Goal: Transaction & Acquisition: Purchase product/service

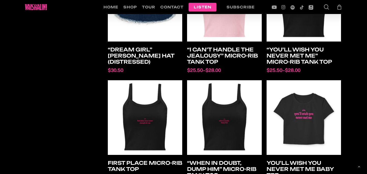
scroll to position [222, 0]
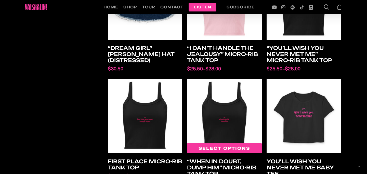
click at [238, 113] on img at bounding box center [224, 116] width 75 height 75
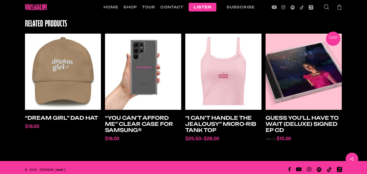
scroll to position [329, 0]
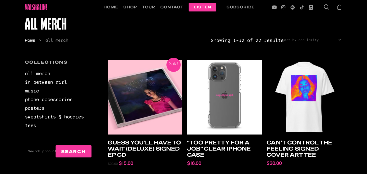
scroll to position [17, 0]
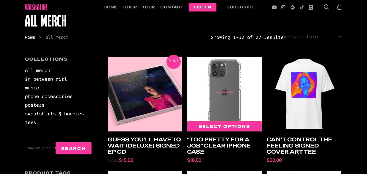
click at [227, 95] on img at bounding box center [224, 94] width 75 height 75
